Goal: Task Accomplishment & Management: Manage account settings

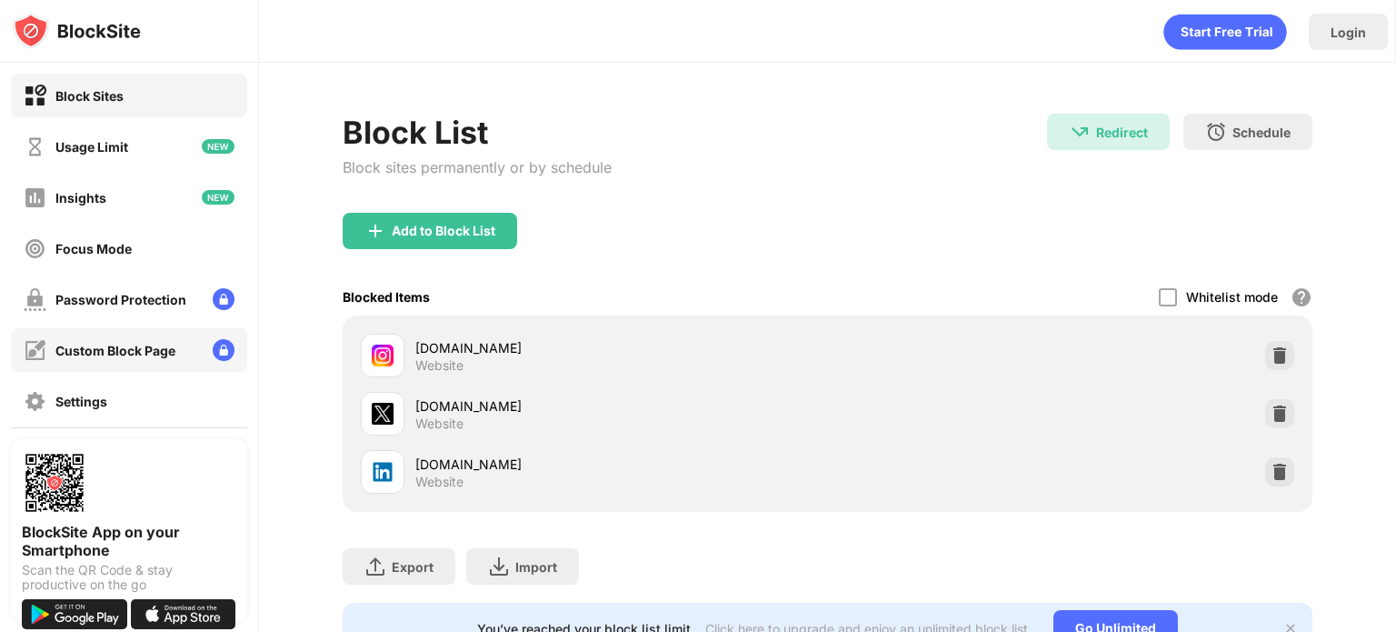
scroll to position [123, 0]
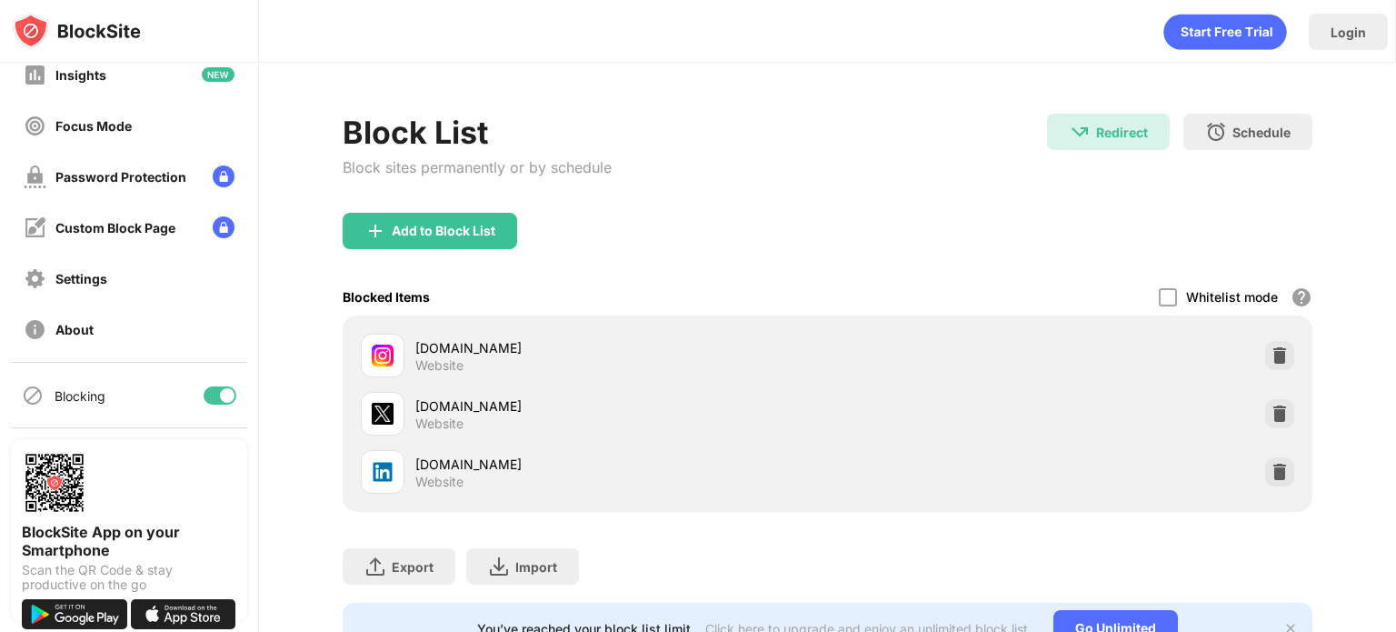
click at [204, 399] on div at bounding box center [220, 395] width 33 height 18
click at [198, 384] on div "Blocking" at bounding box center [129, 396] width 236 height 44
click at [207, 395] on div at bounding box center [220, 395] width 33 height 18
click at [204, 395] on div at bounding box center [220, 395] width 33 height 18
click at [205, 399] on div at bounding box center [212, 395] width 15 height 15
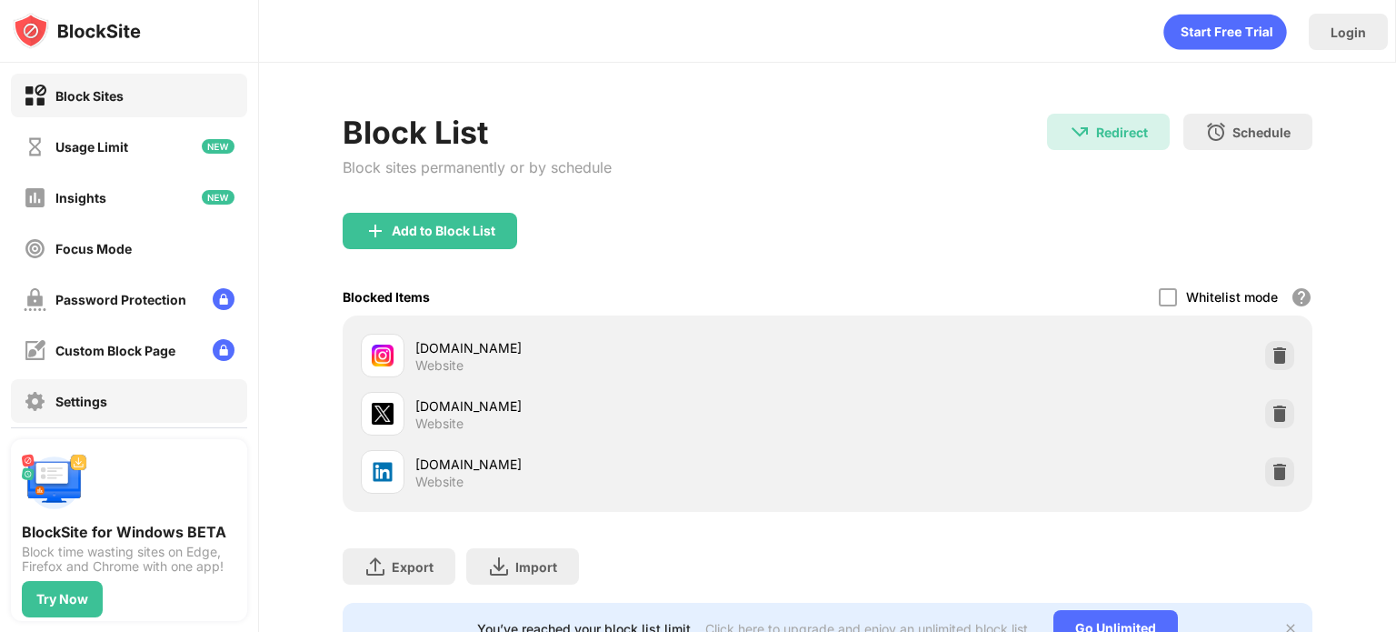
scroll to position [123, 0]
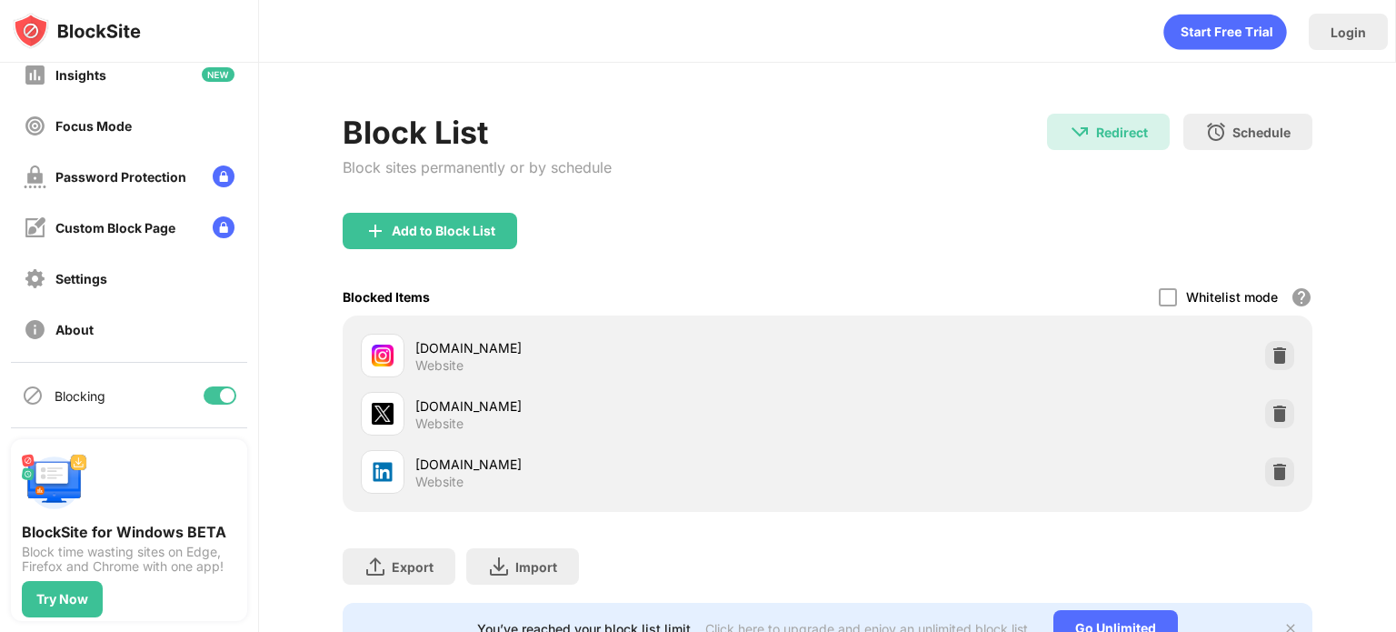
click at [220, 402] on div at bounding box center [227, 395] width 15 height 15
click at [189, 388] on div "Blocking" at bounding box center [129, 396] width 236 height 44
click at [207, 397] on div at bounding box center [220, 395] width 33 height 18
